Goal: Task Accomplishment & Management: Manage account settings

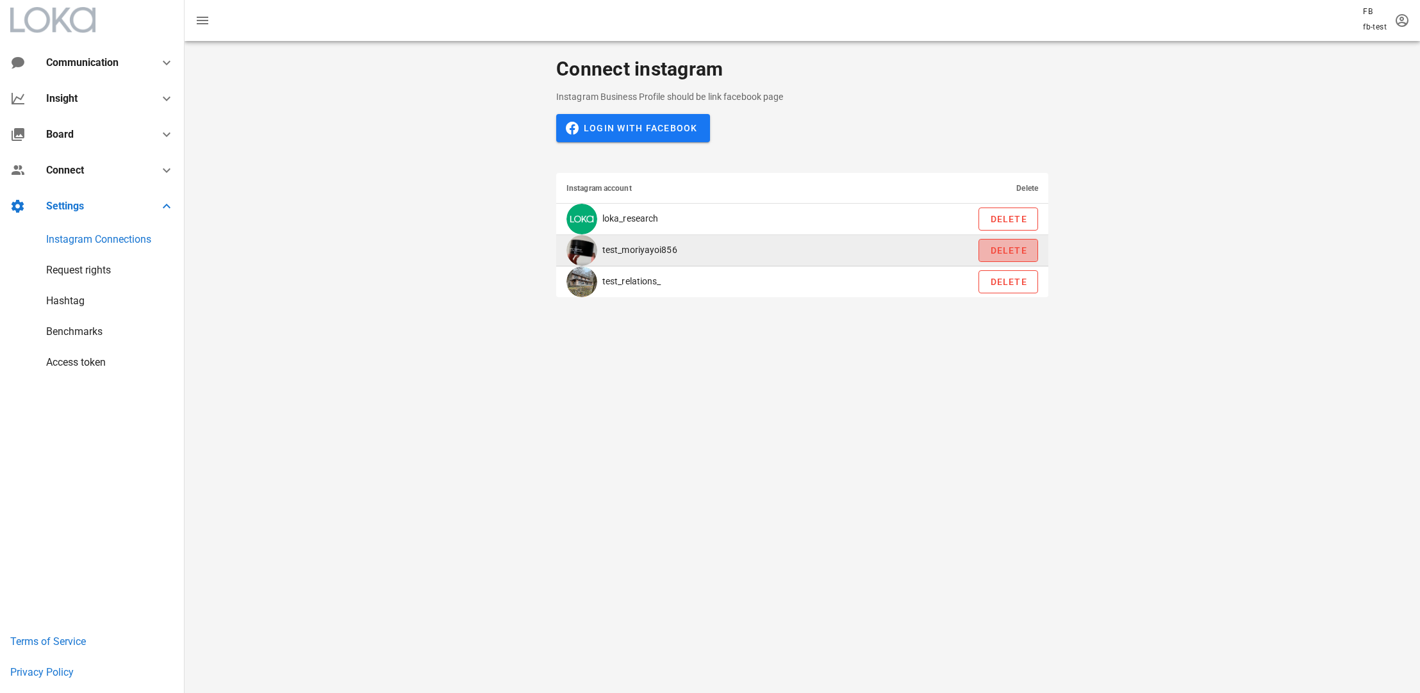
click at [993, 253] on span "Delete" at bounding box center [1008, 250] width 38 height 10
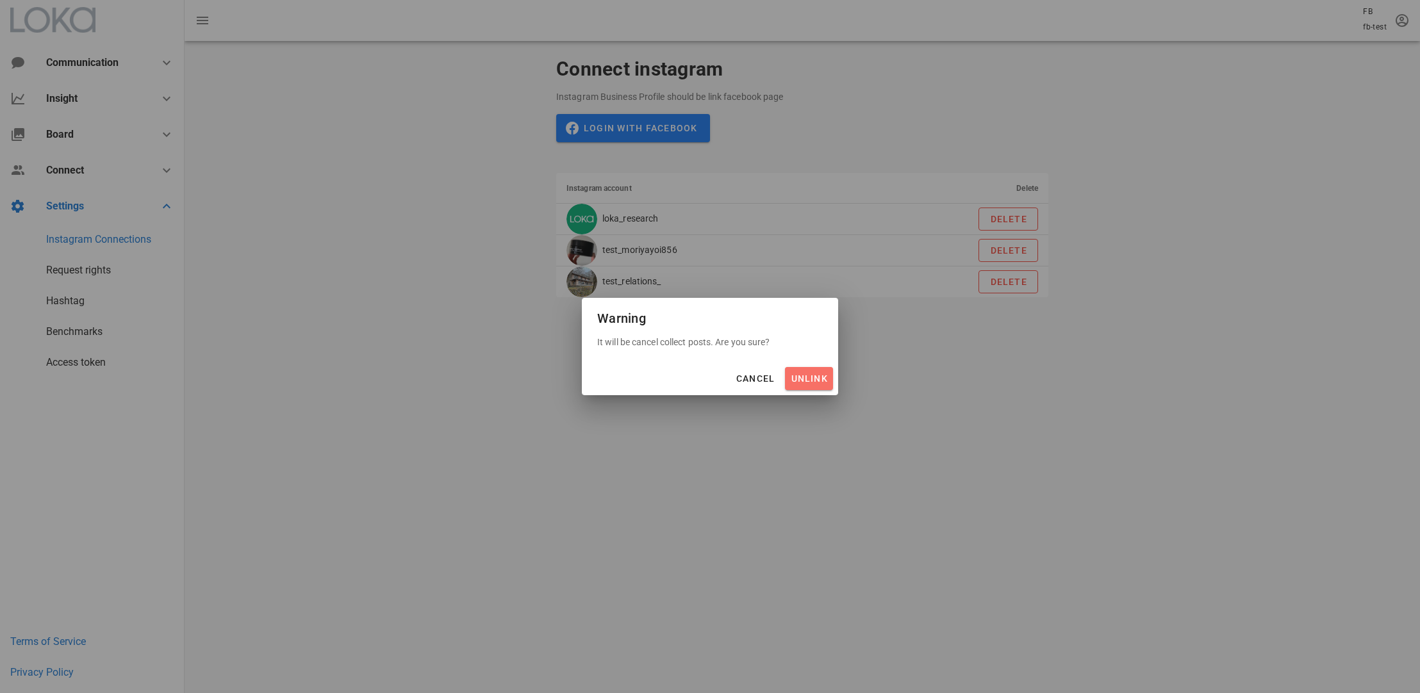
drag, startPoint x: 811, startPoint y: 377, endPoint x: 797, endPoint y: 377, distance: 14.1
click at [797, 377] on span "unlink" at bounding box center [809, 379] width 38 height 10
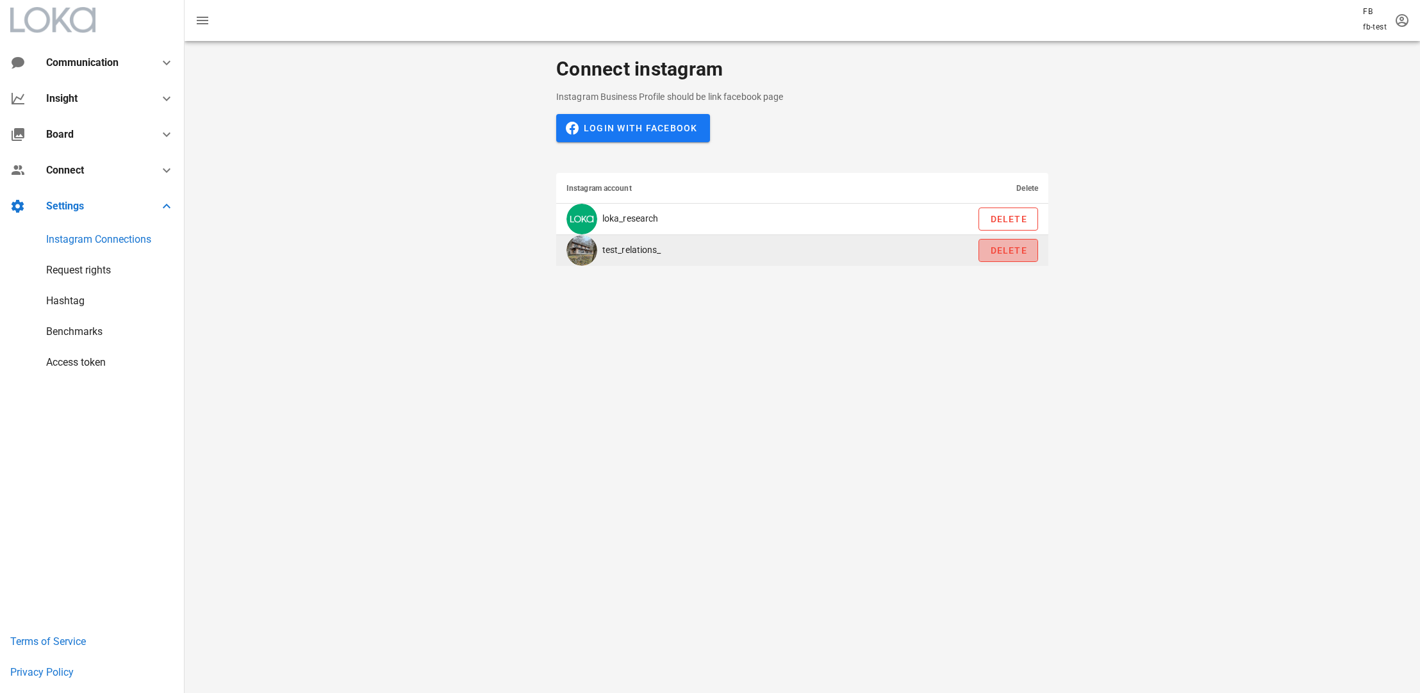
click at [1007, 248] on span "Delete" at bounding box center [1008, 250] width 38 height 10
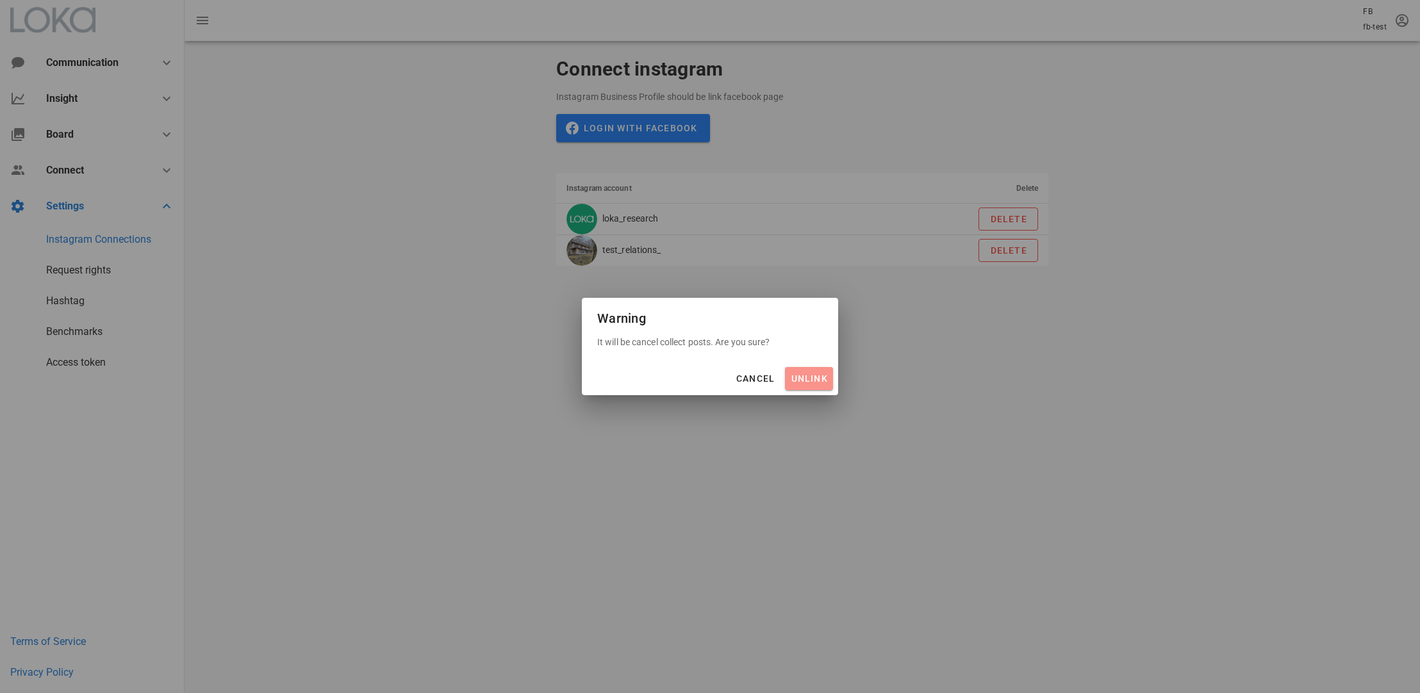
click at [815, 371] on button "unlink" at bounding box center [809, 378] width 48 height 23
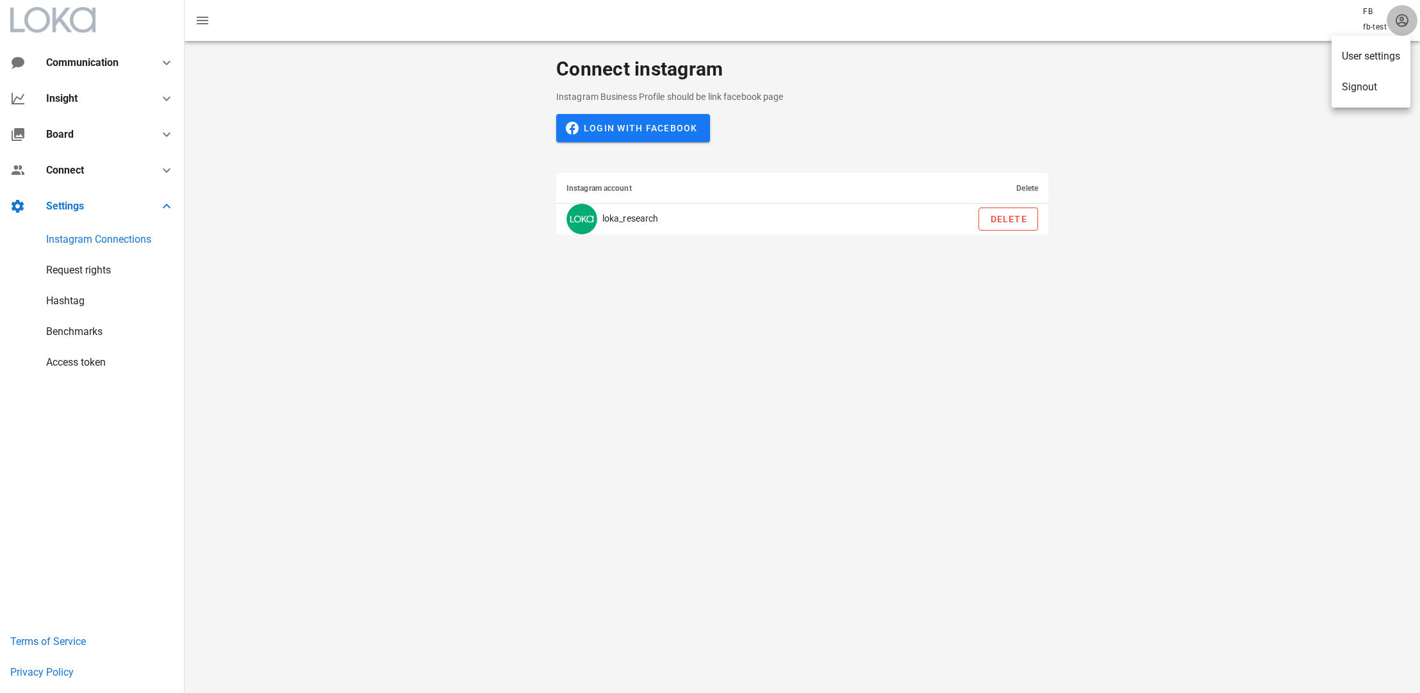
click at [1403, 19] on icon "button" at bounding box center [1402, 20] width 15 height 15
click at [1388, 81] on div "Signout" at bounding box center [1371, 87] width 58 height 12
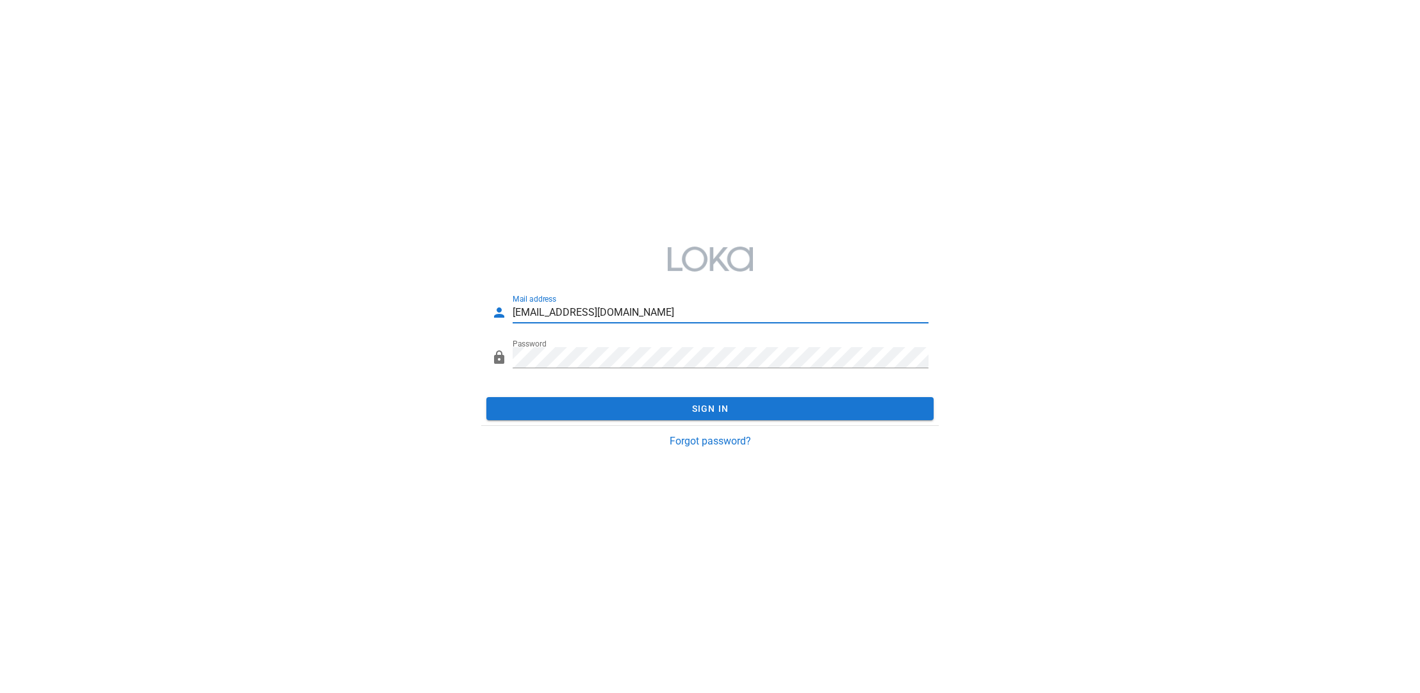
click at [683, 304] on input "[EMAIL_ADDRESS][DOMAIN_NAME]" at bounding box center [721, 312] width 417 height 21
drag, startPoint x: 673, startPoint y: 306, endPoint x: 474, endPoint y: 306, distance: 199.3
click at [474, 306] on div "Mail address system@loka.co.jp Password Sign In Forgot password?" at bounding box center [711, 347] width 474 height 236
click at [641, 321] on div "Mail address system@loka.co.jp" at bounding box center [721, 312] width 417 height 21
drag, startPoint x: 644, startPoint y: 318, endPoint x: 467, endPoint y: 309, distance: 177.1
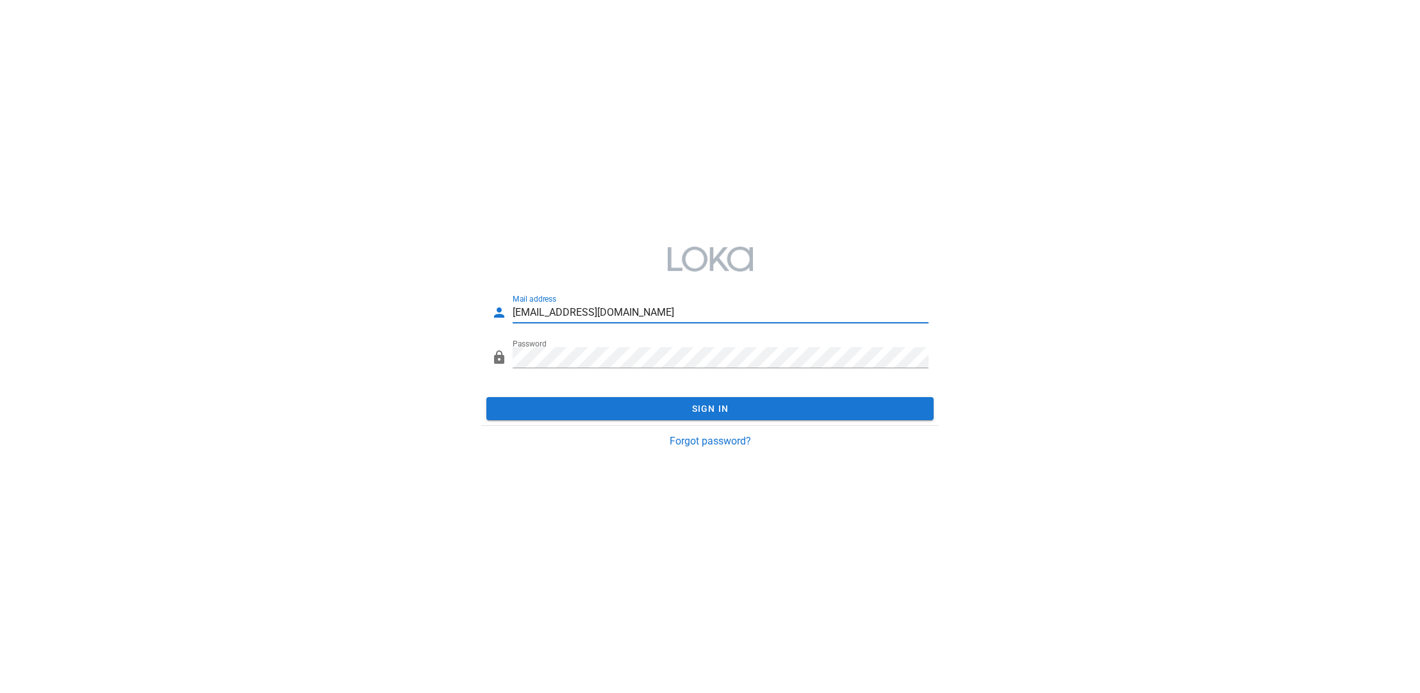
click at [467, 309] on div "Mail address system@loka.co.jp Password Sign In Forgot password?" at bounding box center [710, 347] width 1420 height 236
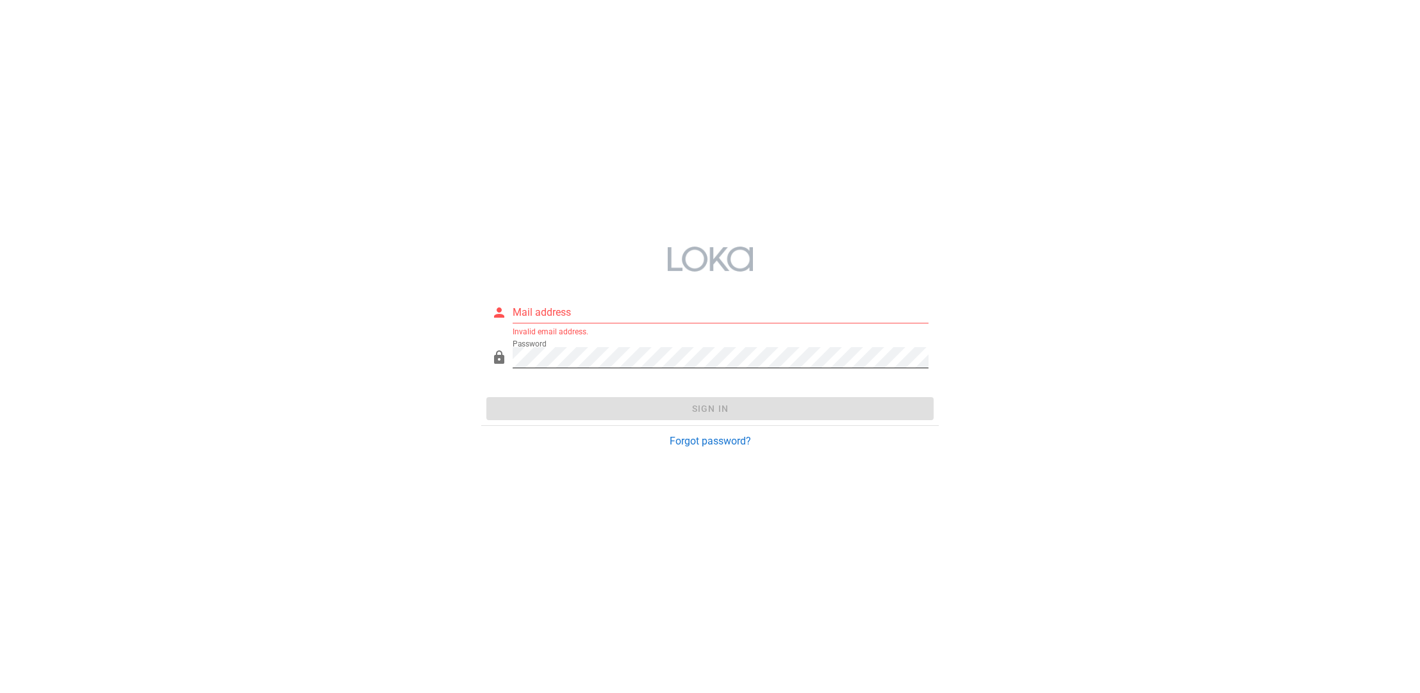
click at [518, 347] on div "Password" at bounding box center [711, 361] width 438 height 42
drag, startPoint x: 517, startPoint y: 347, endPoint x: 471, endPoint y: 351, distance: 46.4
click at [471, 351] on div "Mail address Invalid email address. Password Sign In Forgot password?" at bounding box center [710, 347] width 1420 height 236
click at [398, 192] on div "Mail address Invalid email address. Password Please fill out this field. Sign I…" at bounding box center [710, 346] width 1420 height 693
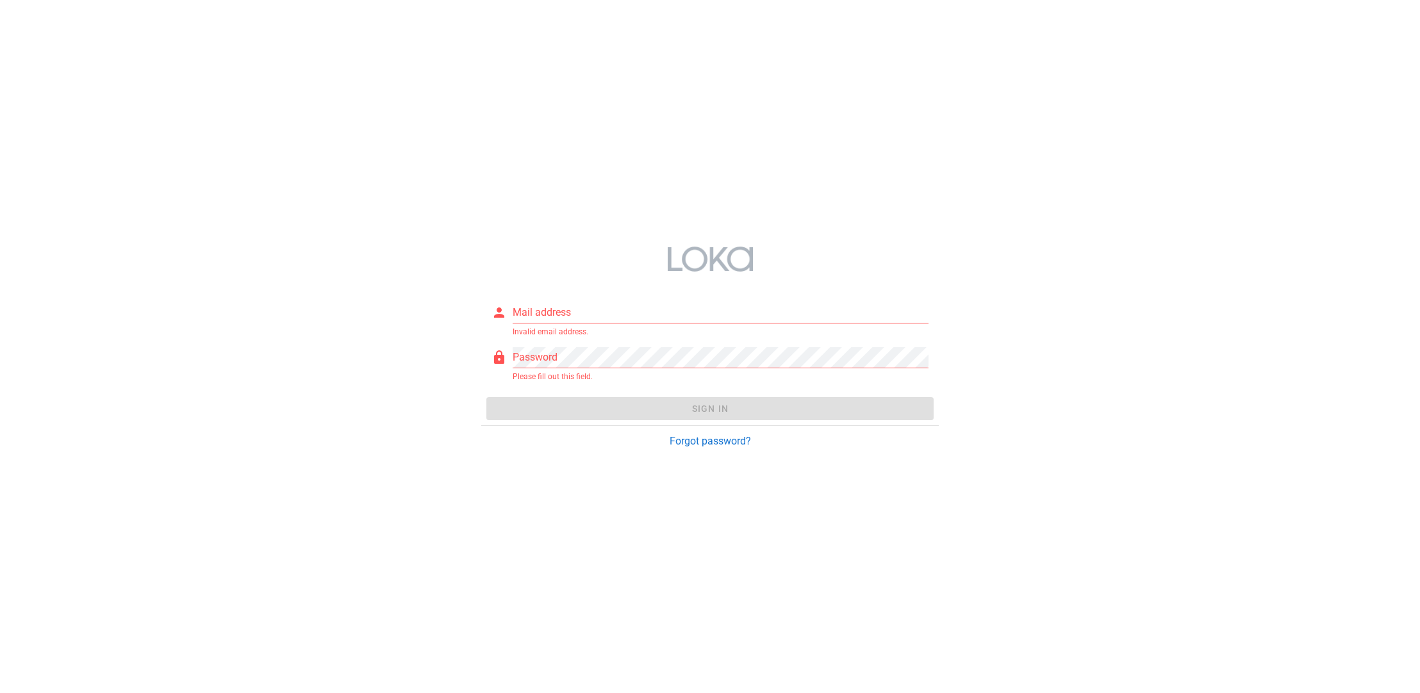
click at [608, 218] on div "Mail address Invalid email address. Password Please fill out this field. Sign I…" at bounding box center [710, 346] width 1420 height 693
click at [692, 272] on div at bounding box center [710, 259] width 458 height 46
type input "[EMAIL_ADDRESS][DOMAIN_NAME]"
click at [611, 297] on div "メールアドレス [EMAIL_ADDRESS][DOMAIN_NAME]" at bounding box center [711, 316] width 438 height 42
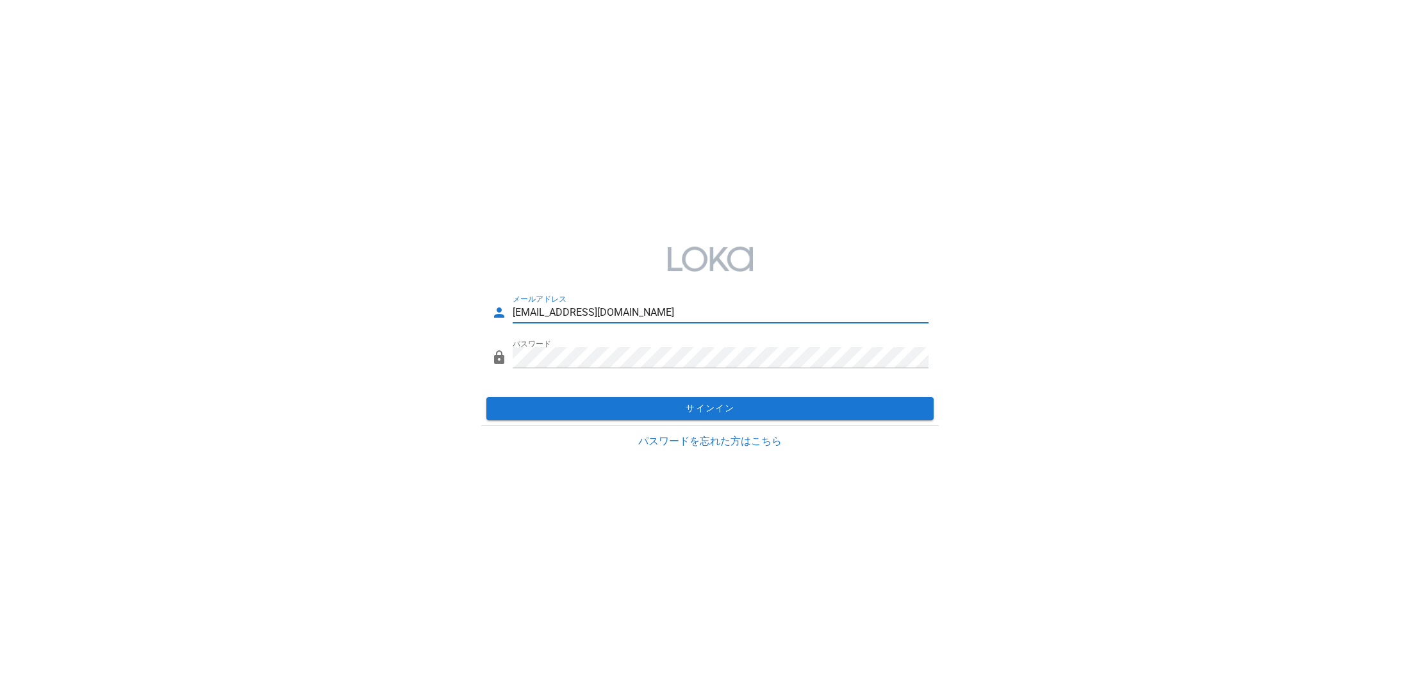
drag, startPoint x: 612, startPoint y: 319, endPoint x: 447, endPoint y: 303, distance: 165.5
click at [447, 303] on div "メールアドレス [EMAIL_ADDRESS][DOMAIN_NAME] パスワード サインイン パスワードを忘れた方はこちら" at bounding box center [710, 347] width 1420 height 236
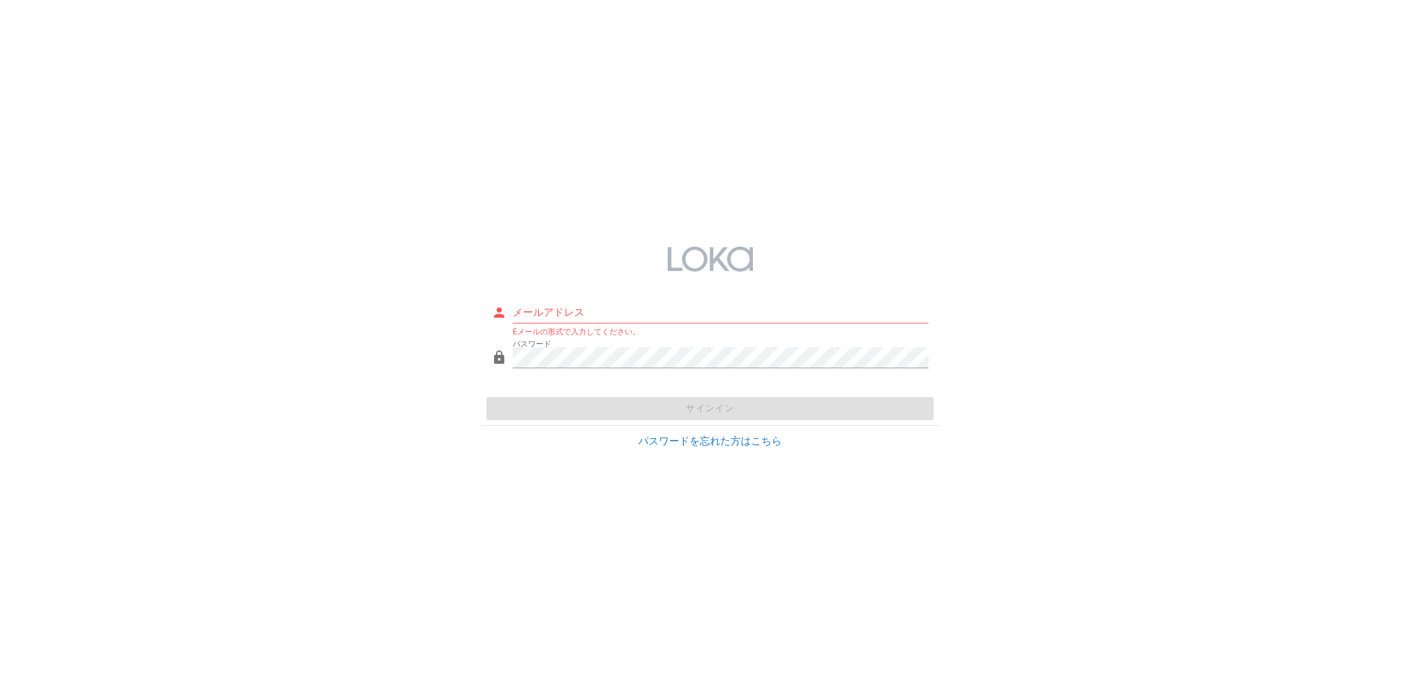
click at [455, 327] on div "メールアドレス Eメールの形式で入力してください。 パスワード サインイン パスワードを忘れた方はこちら" at bounding box center [710, 347] width 1420 height 236
click at [468, 349] on div "メールアドレス Eメールの形式で入力してください。 パスワード サインイン パスワードを忘れた方はこちら" at bounding box center [710, 347] width 1420 height 236
click at [423, 229] on div "メールアドレス Eメールの形式で入力してください。 パスワード 入力してください。 サインイン パスワードを忘れた方はこちら" at bounding box center [710, 347] width 1420 height 236
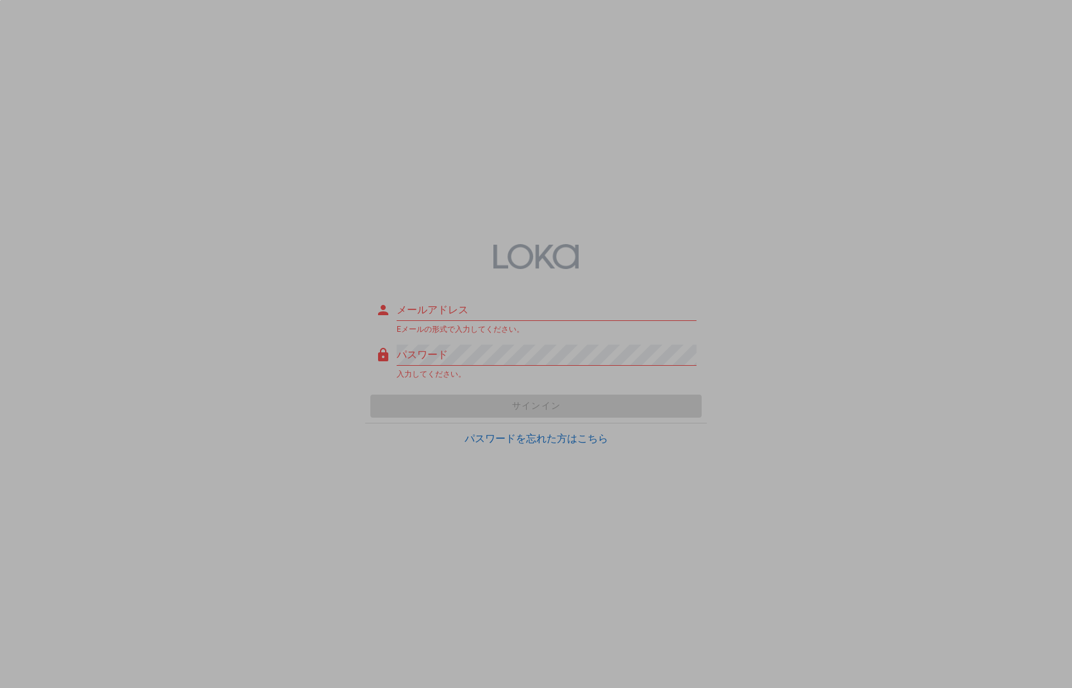
click at [436, 308] on div "Size: Record" at bounding box center [536, 344] width 1072 height 688
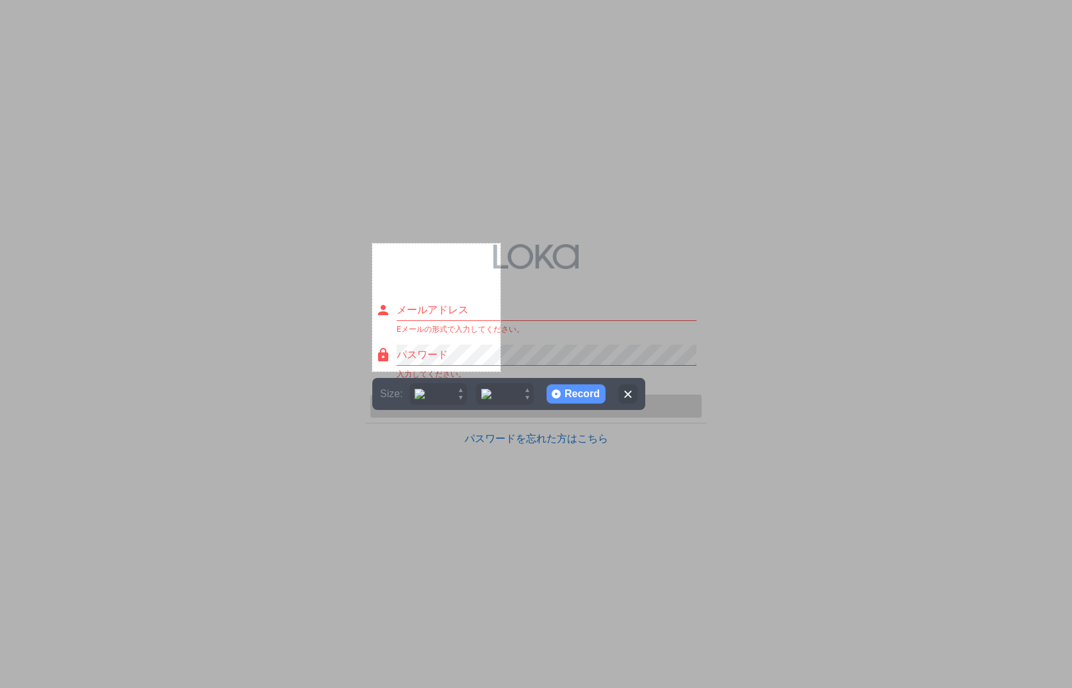
click at [625, 393] on div at bounding box center [627, 394] width 19 height 19
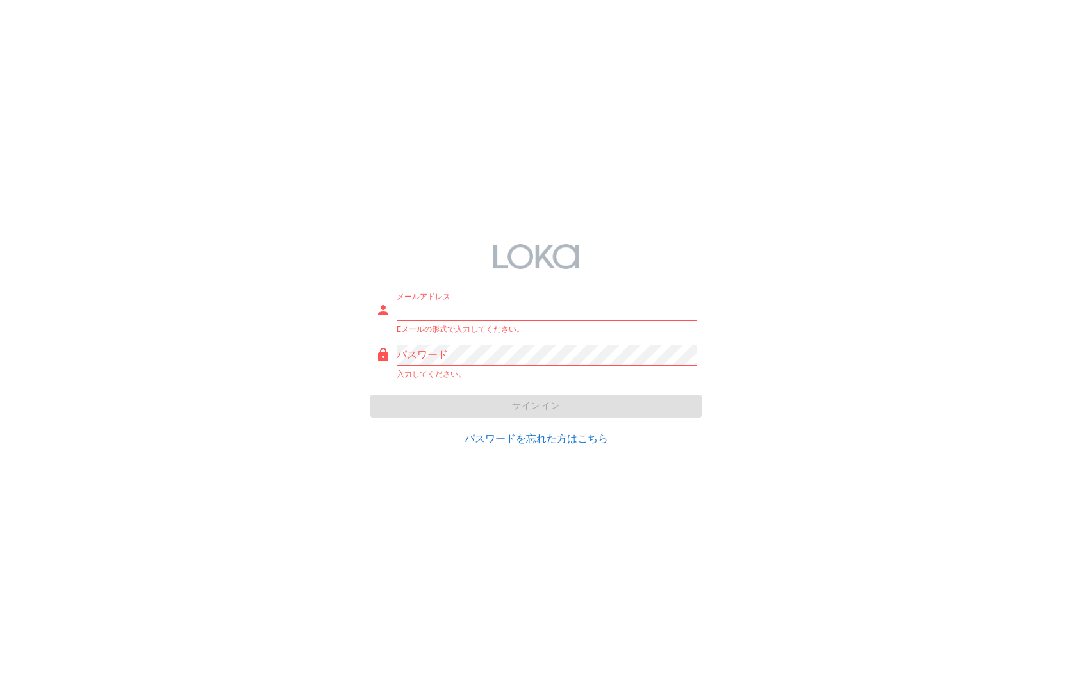
click at [489, 308] on input "メールアドレス" at bounding box center [547, 310] width 301 height 21
paste input "[EMAIL_ADDRESS][DOMAIN_NAME]"
type input "[EMAIL_ADDRESS][DOMAIN_NAME]"
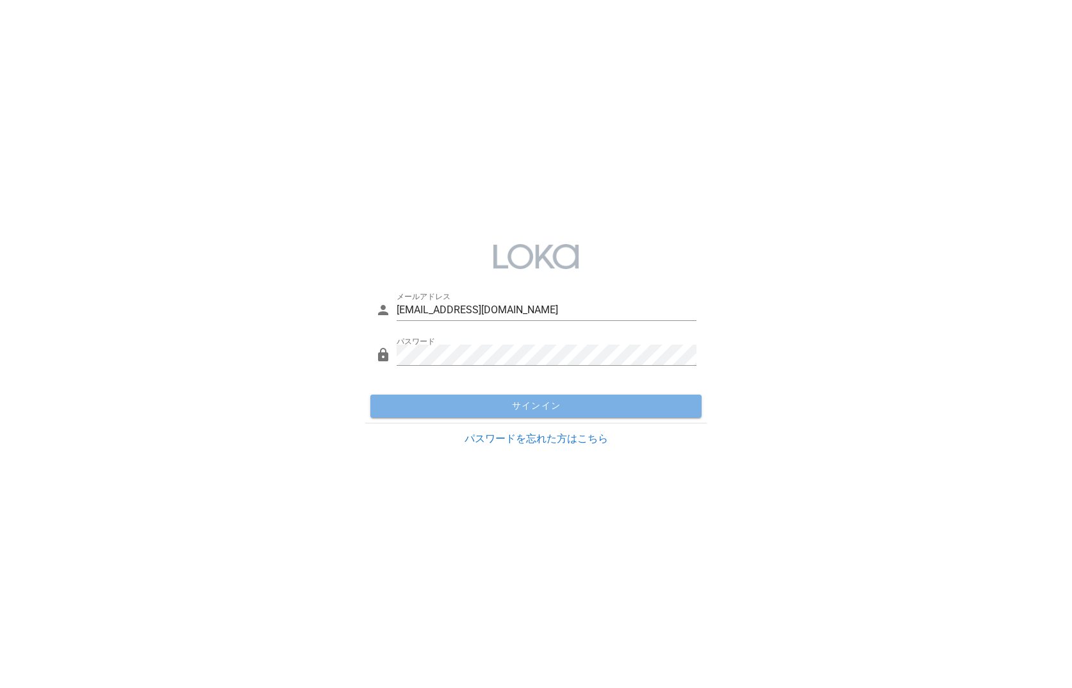
click at [634, 408] on span "サインイン" at bounding box center [537, 407] width 322 height 12
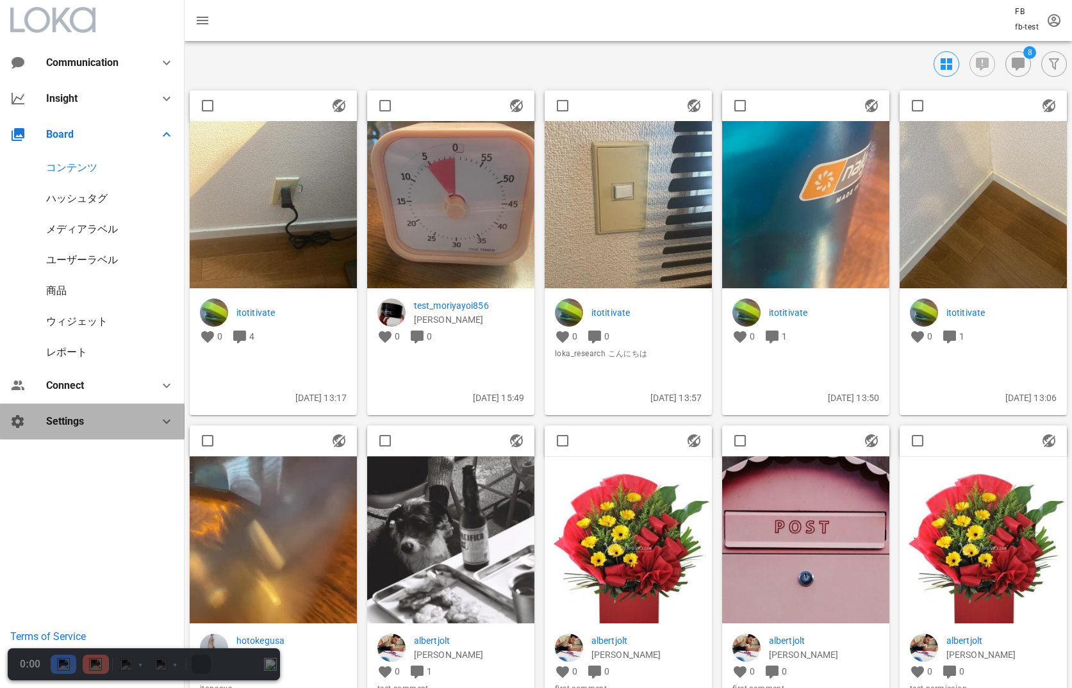
click at [95, 433] on div "Settings" at bounding box center [92, 422] width 185 height 36
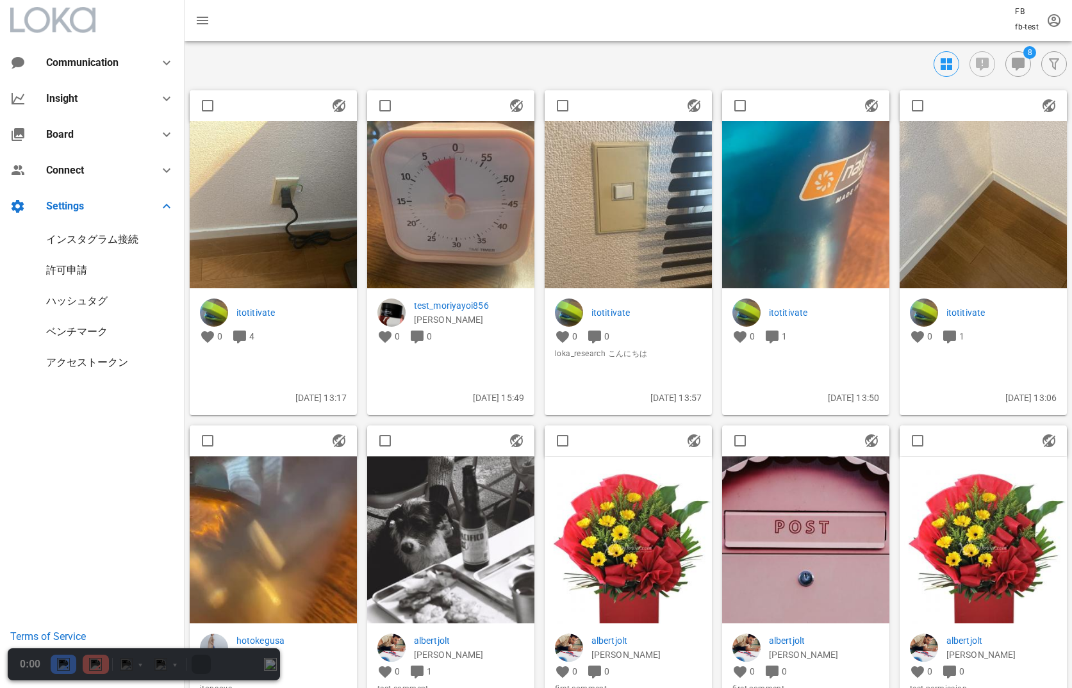
click at [105, 241] on div "インスタグラム接続" at bounding box center [92, 239] width 92 height 12
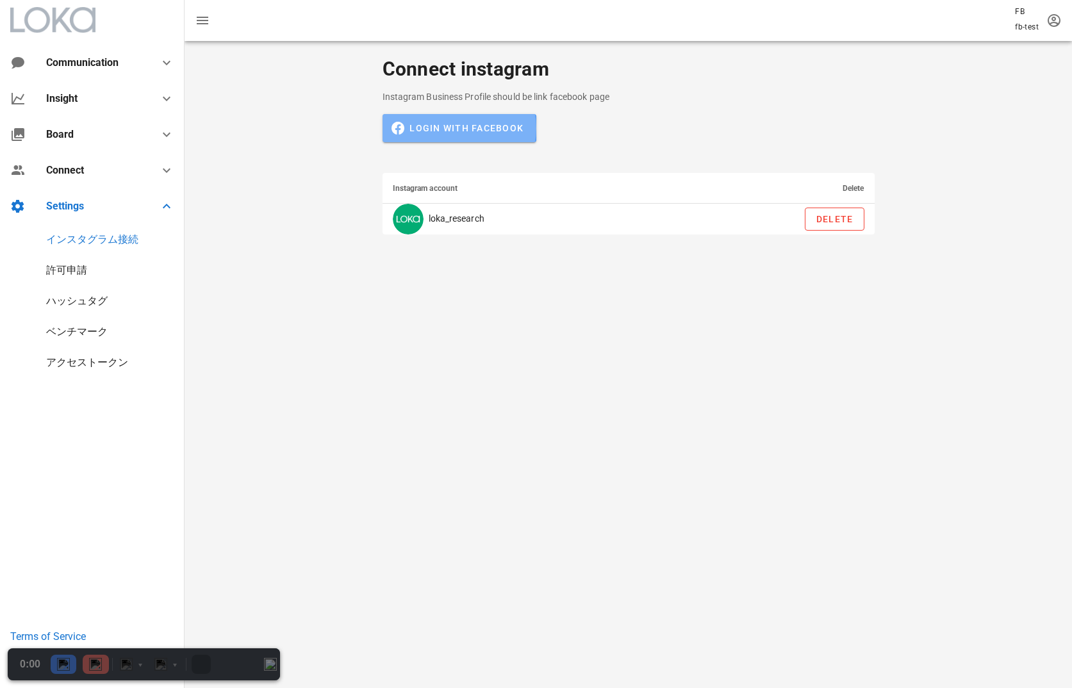
click at [484, 127] on span "Login with Facebook" at bounding box center [459, 128] width 129 height 12
click at [675, 119] on div "Instagram Business Profile should be link facebook page Login with Facebook Ins…" at bounding box center [628, 167] width 513 height 155
click at [455, 123] on span "Login with Facebook" at bounding box center [459, 128] width 129 height 12
